Goal: Task Accomplishment & Management: Use online tool/utility

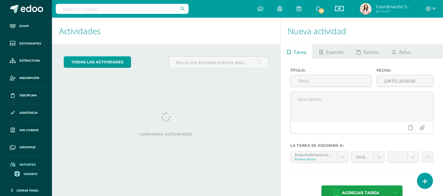
click at [24, 166] on span "Reportes" at bounding box center [27, 165] width 16 height 5
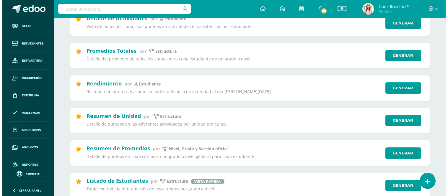
scroll to position [218, 0]
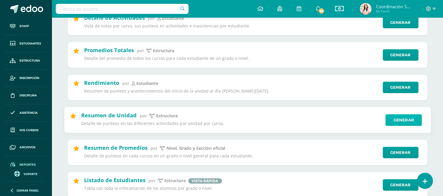
click at [395, 126] on link "Generar" at bounding box center [403, 120] width 36 height 12
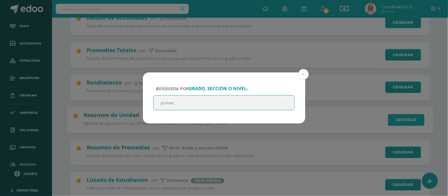
type input "primero"
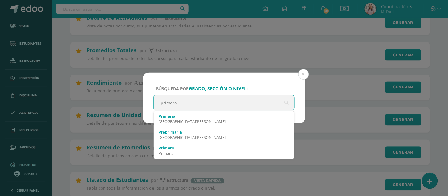
scroll to position [30, 0]
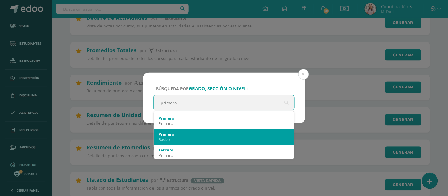
click at [240, 142] on div "Primero Básico" at bounding box center [223, 136] width 131 height 15
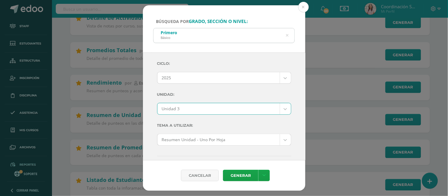
select select "Unidad 3"
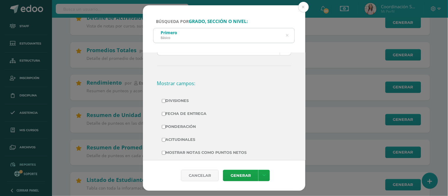
scroll to position [222, 0]
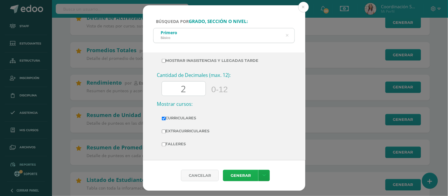
click at [241, 180] on link "Generar" at bounding box center [240, 176] width 35 height 12
click at [260, 176] on link at bounding box center [264, 176] width 12 height 12
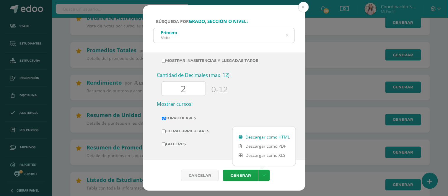
click at [263, 137] on link "Descargar como HTML" at bounding box center [264, 137] width 63 height 9
click at [286, 34] on icon at bounding box center [286, 35] width 15 height 3
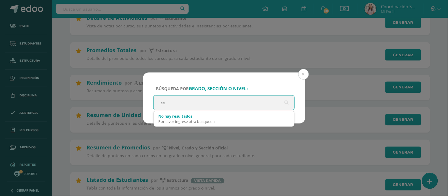
scroll to position [0, 0]
type input "segundo"
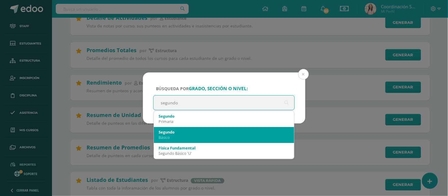
click at [187, 132] on div "Segundo" at bounding box center [223, 132] width 131 height 5
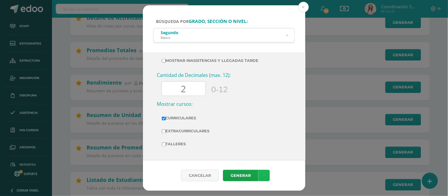
click at [266, 177] on link at bounding box center [264, 176] width 12 height 12
click at [235, 84] on div "Cantidad de Decimales (max. 12): 2 0-12" at bounding box center [224, 86] width 134 height 29
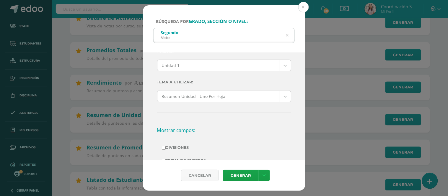
scroll to position [14, 0]
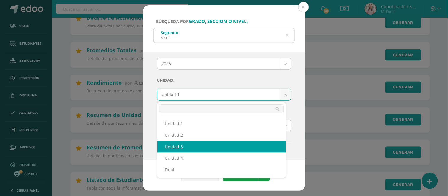
select select "Unidad 3"
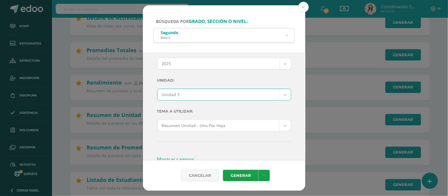
click at [294, 123] on div "Ciclo: 2025 2025 2024 2023 2022 2021 2020 2019 2018 2017 Unidad: Unidad 3 Unida…" at bounding box center [224, 107] width 162 height 108
click at [265, 178] on link at bounding box center [264, 176] width 12 height 12
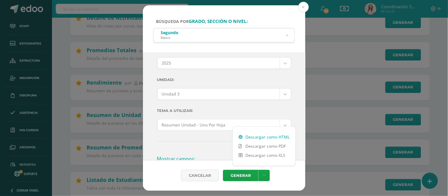
click at [268, 139] on link "Descargar como HTML" at bounding box center [264, 137] width 63 height 9
click at [288, 35] on icon at bounding box center [287, 35] width 3 height 15
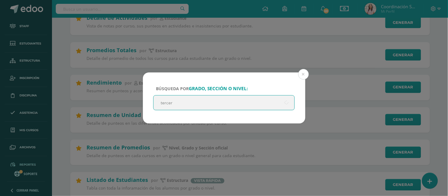
type input "tercero"
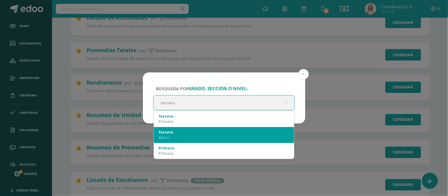
click at [230, 137] on div "Básico" at bounding box center [223, 137] width 131 height 5
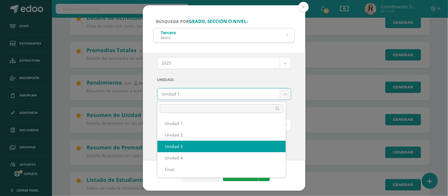
select select "Unidad 3"
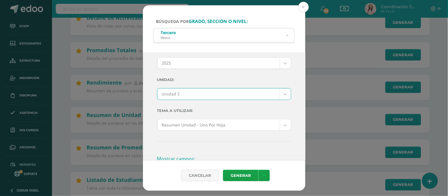
scroll to position [144, 0]
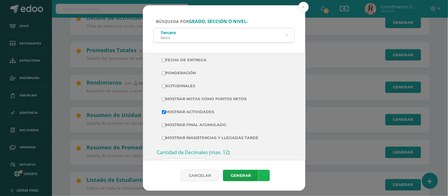
click at [264, 180] on link at bounding box center [264, 176] width 12 height 12
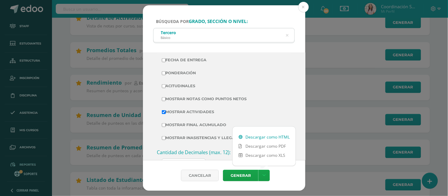
click at [270, 137] on link "Descargar como HTML" at bounding box center [264, 137] width 63 height 9
